Goal: Transaction & Acquisition: Subscribe to service/newsletter

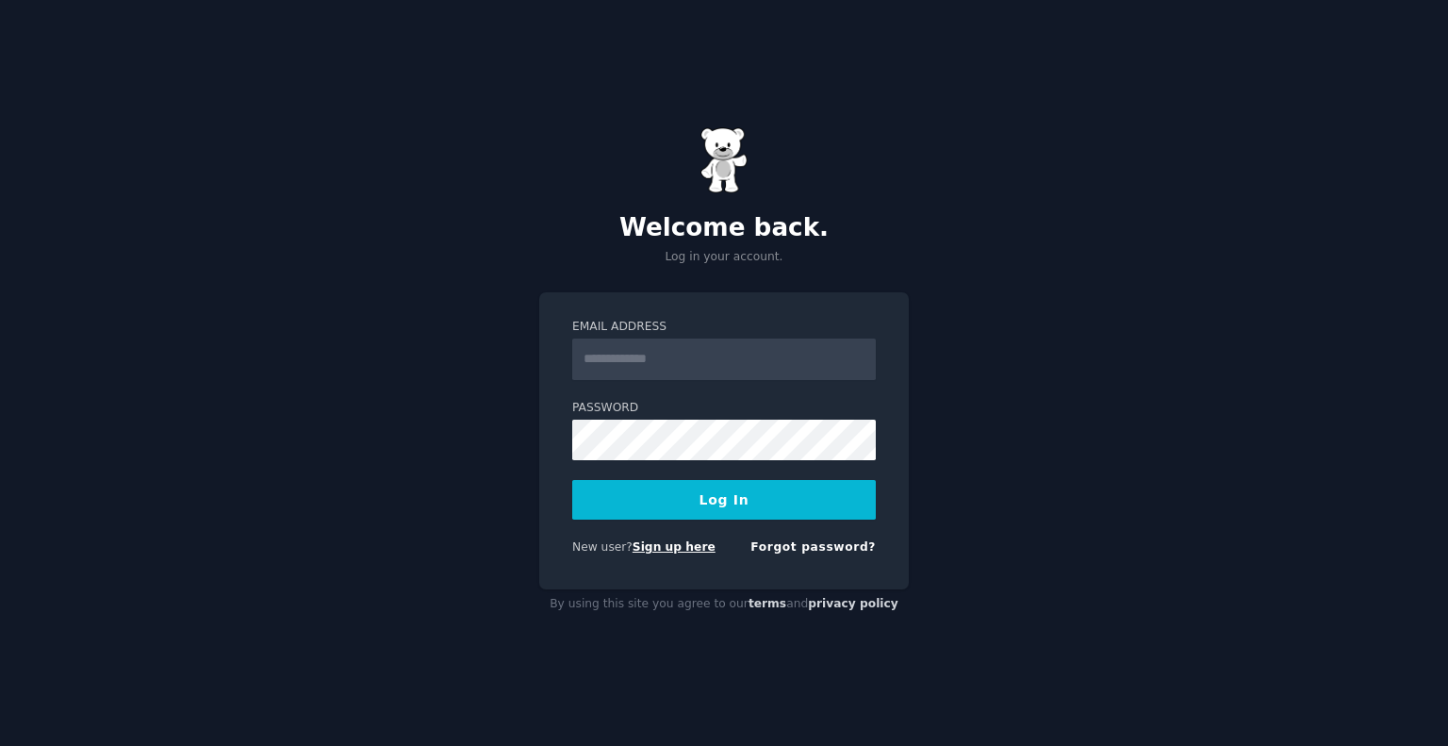
click at [666, 551] on link "Sign up here" at bounding box center [674, 546] width 83 height 13
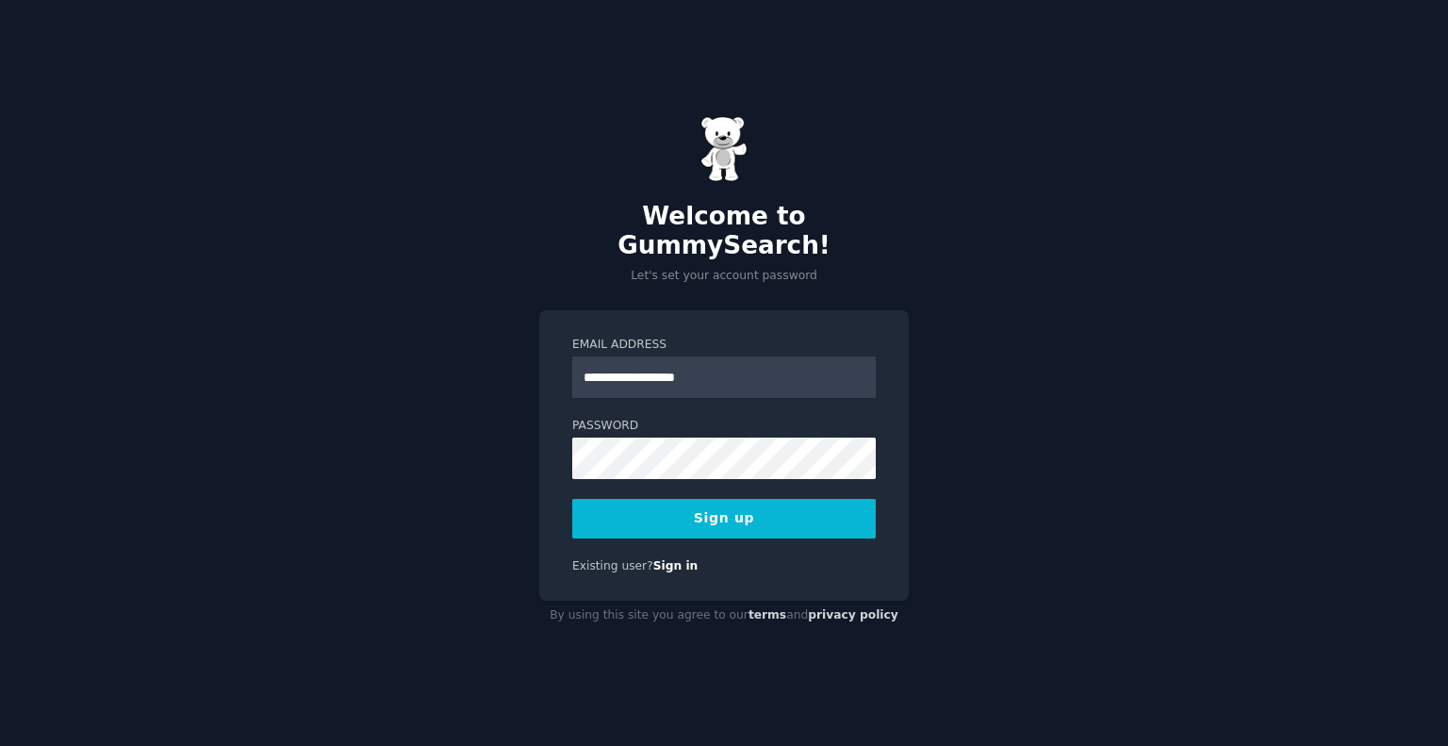
type input "**********"
click at [753, 507] on button "Sign up" at bounding box center [724, 519] width 304 height 40
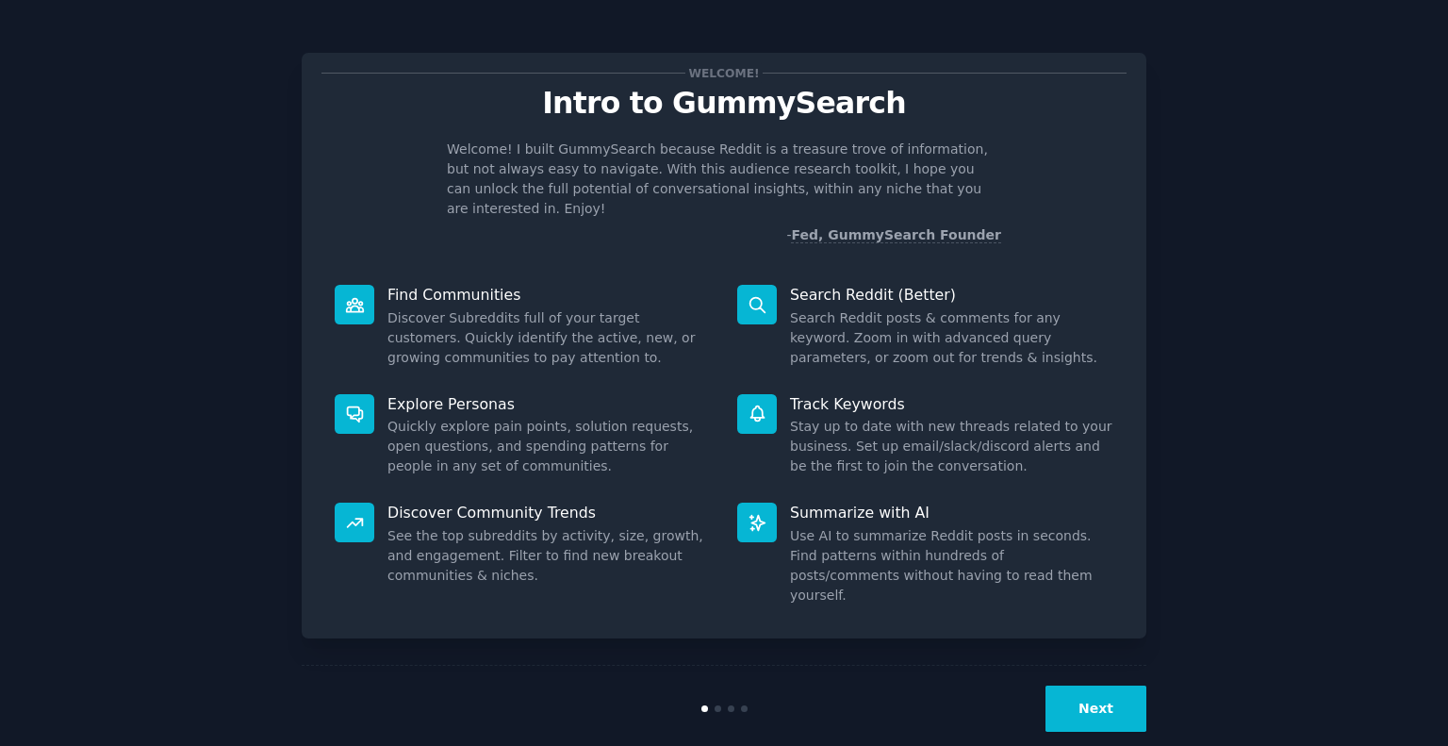
click at [1103, 685] on button "Next" at bounding box center [1095, 708] width 101 height 46
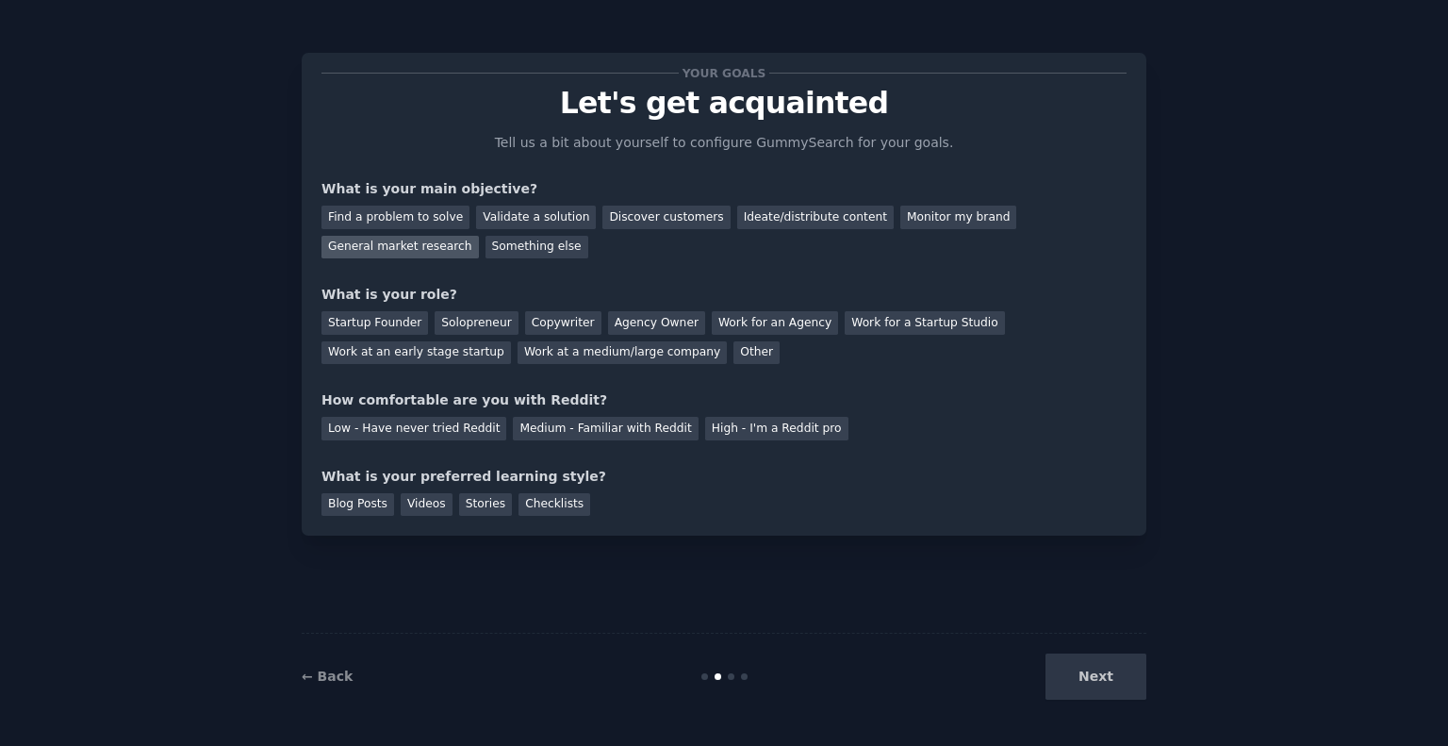
click at [479, 236] on div "General market research" at bounding box center [399, 248] width 157 height 24
click at [452, 419] on div "Low - Have never tried Reddit" at bounding box center [413, 429] width 185 height 24
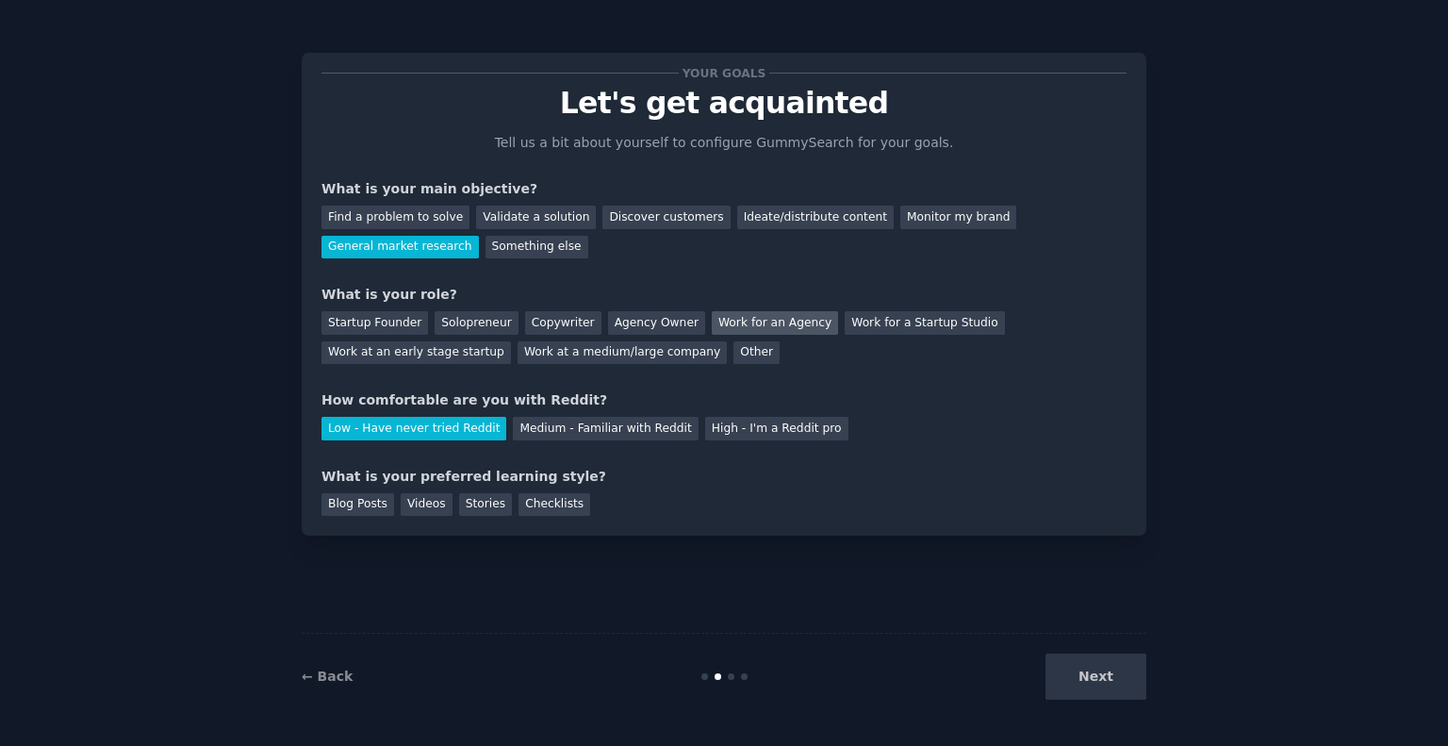
click at [728, 328] on div "Work for an Agency" at bounding box center [775, 323] width 126 height 24
click at [363, 505] on div "Blog Posts" at bounding box center [357, 505] width 73 height 24
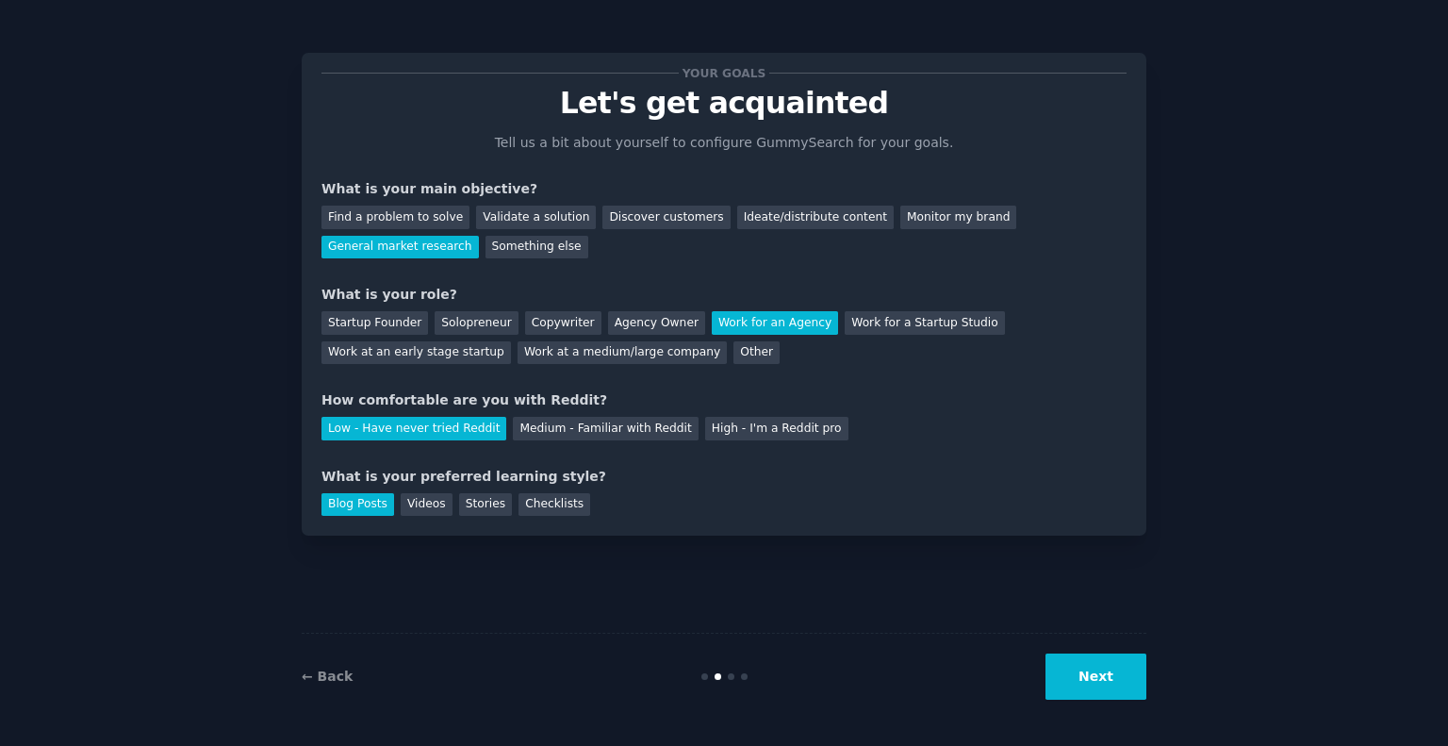
click at [1081, 694] on button "Next" at bounding box center [1095, 676] width 101 height 46
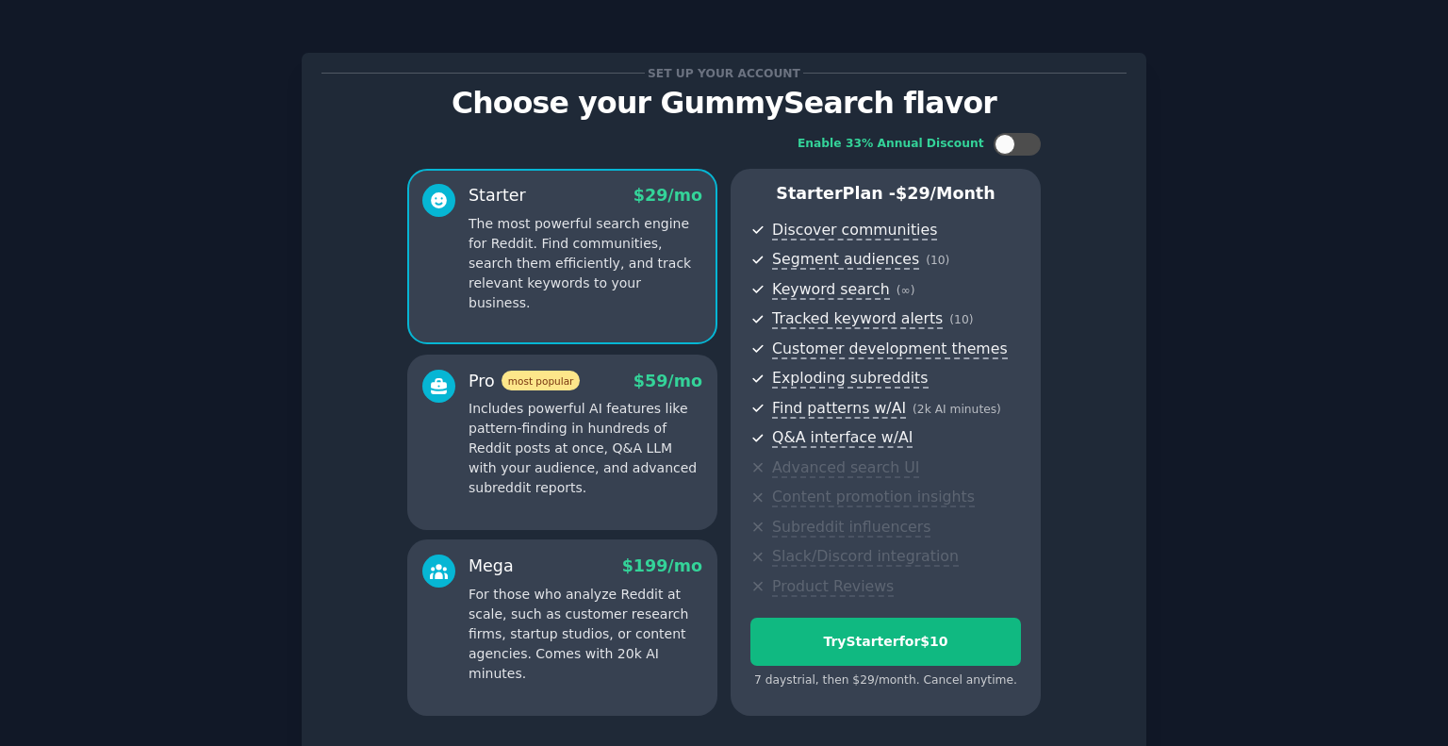
scroll to position [147, 0]
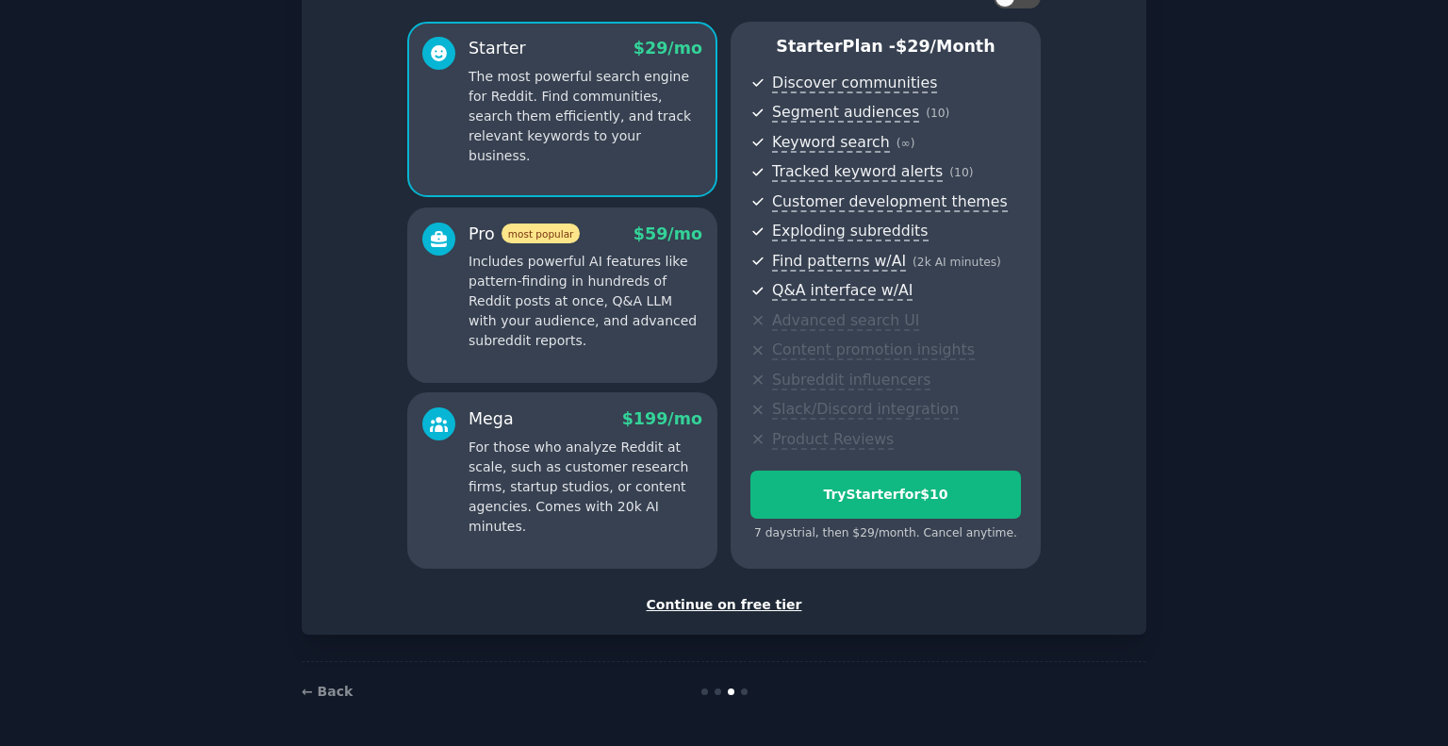
click at [765, 606] on div "Continue on free tier" at bounding box center [723, 605] width 805 height 20
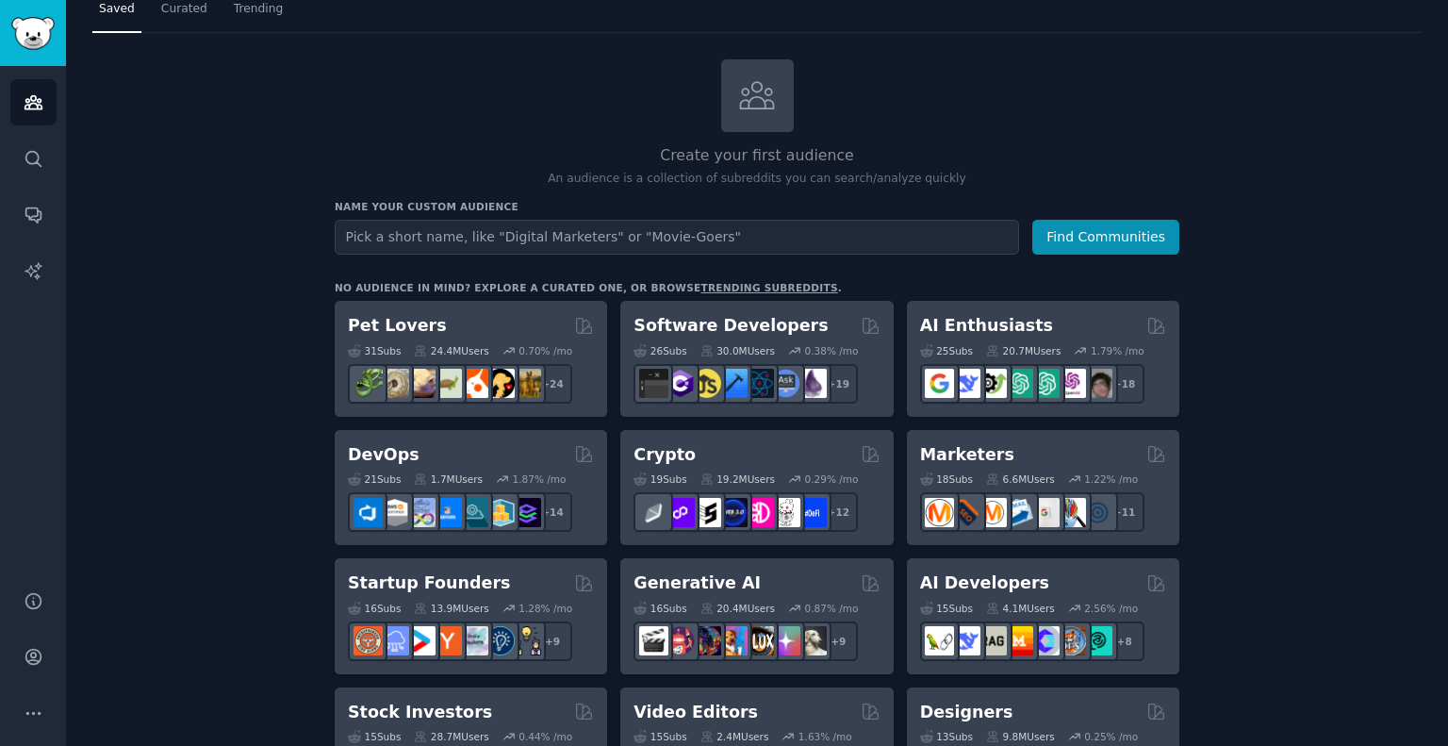
scroll to position [60, 0]
